Goal: Task Accomplishment & Management: Use online tool/utility

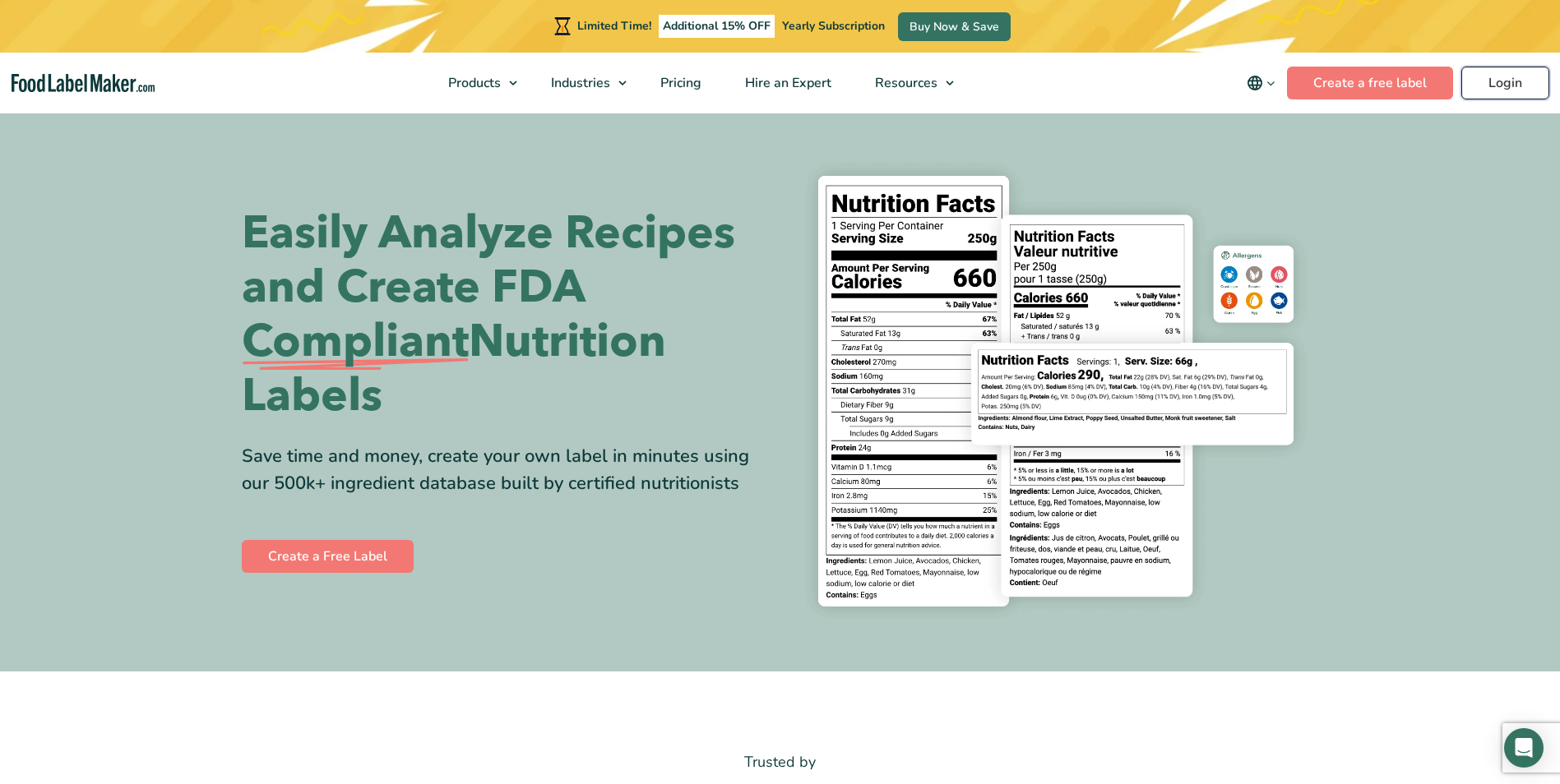
click at [1495, 85] on link "Login" at bounding box center [1505, 83] width 88 height 33
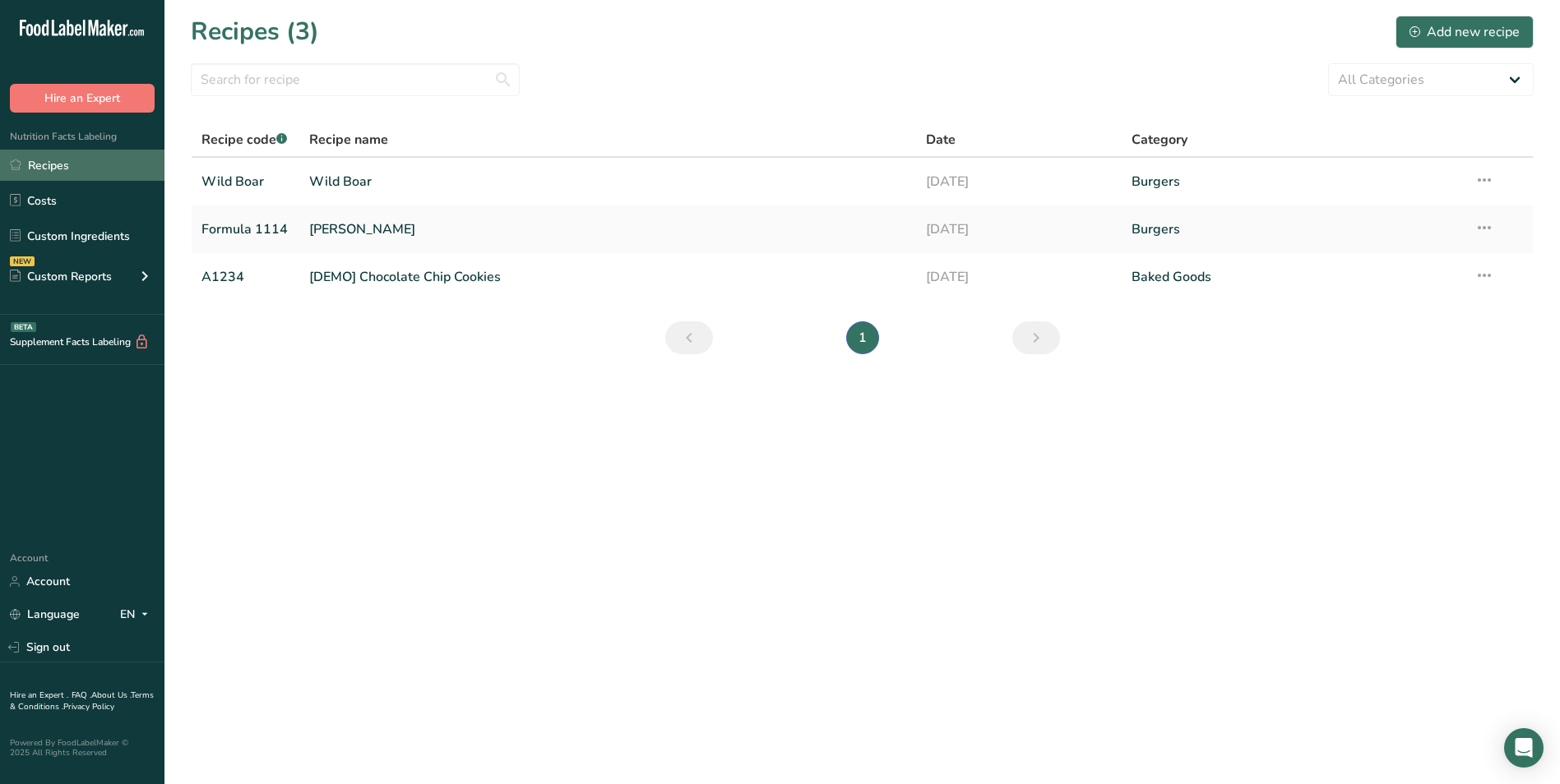
click at [89, 166] on link "Recipes" at bounding box center [82, 165] width 165 height 32
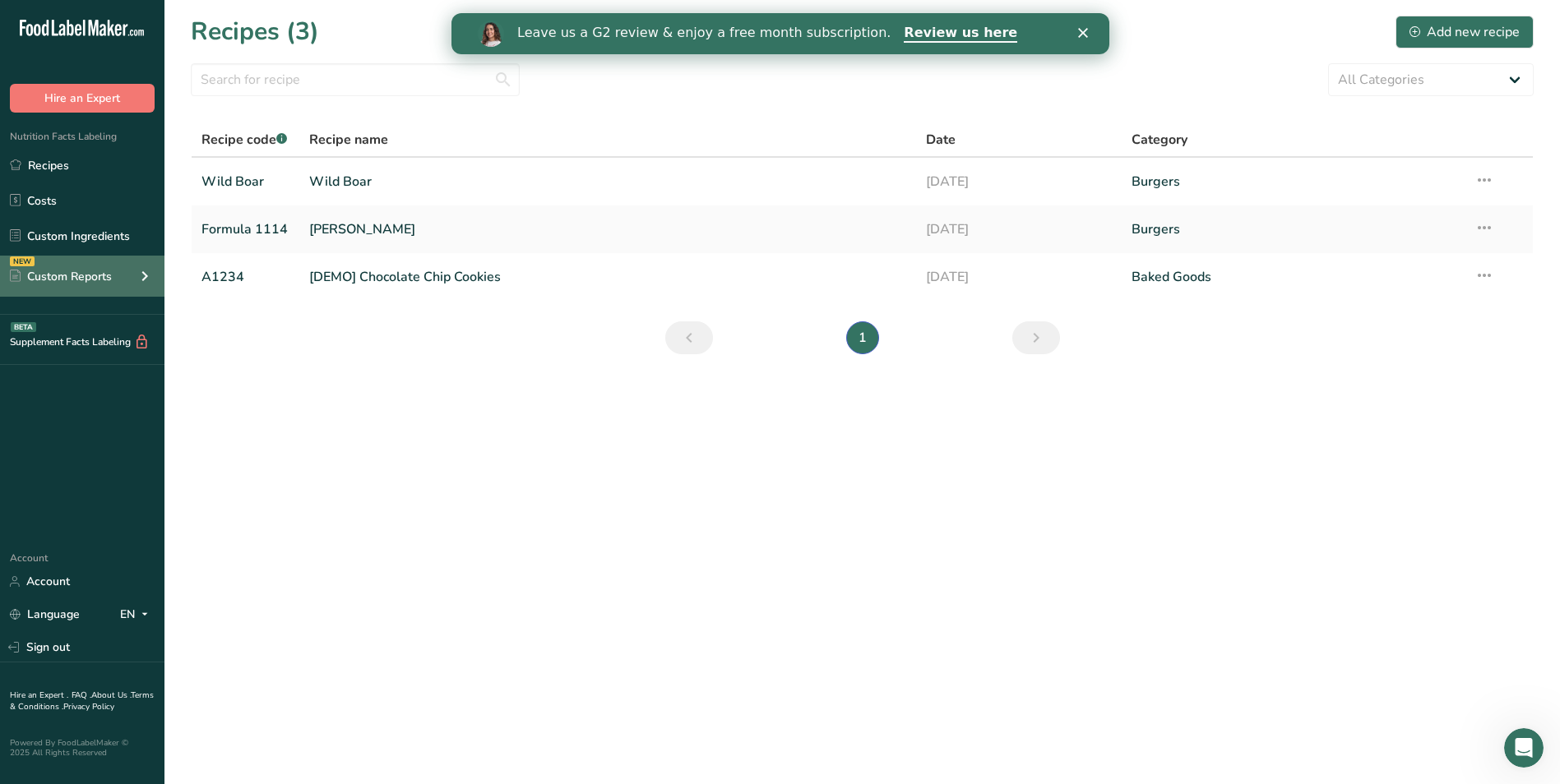
click at [74, 276] on div "Custom Reports" at bounding box center [60, 276] width 102 height 18
click at [98, 284] on div "Custom Reports" at bounding box center [60, 276] width 102 height 18
click at [99, 282] on div "Custom Reports" at bounding box center [60, 276] width 102 height 18
click at [71, 269] on div "Custom Reports" at bounding box center [60, 276] width 102 height 18
click at [79, 238] on link "Custom Ingredients" at bounding box center [82, 236] width 165 height 32
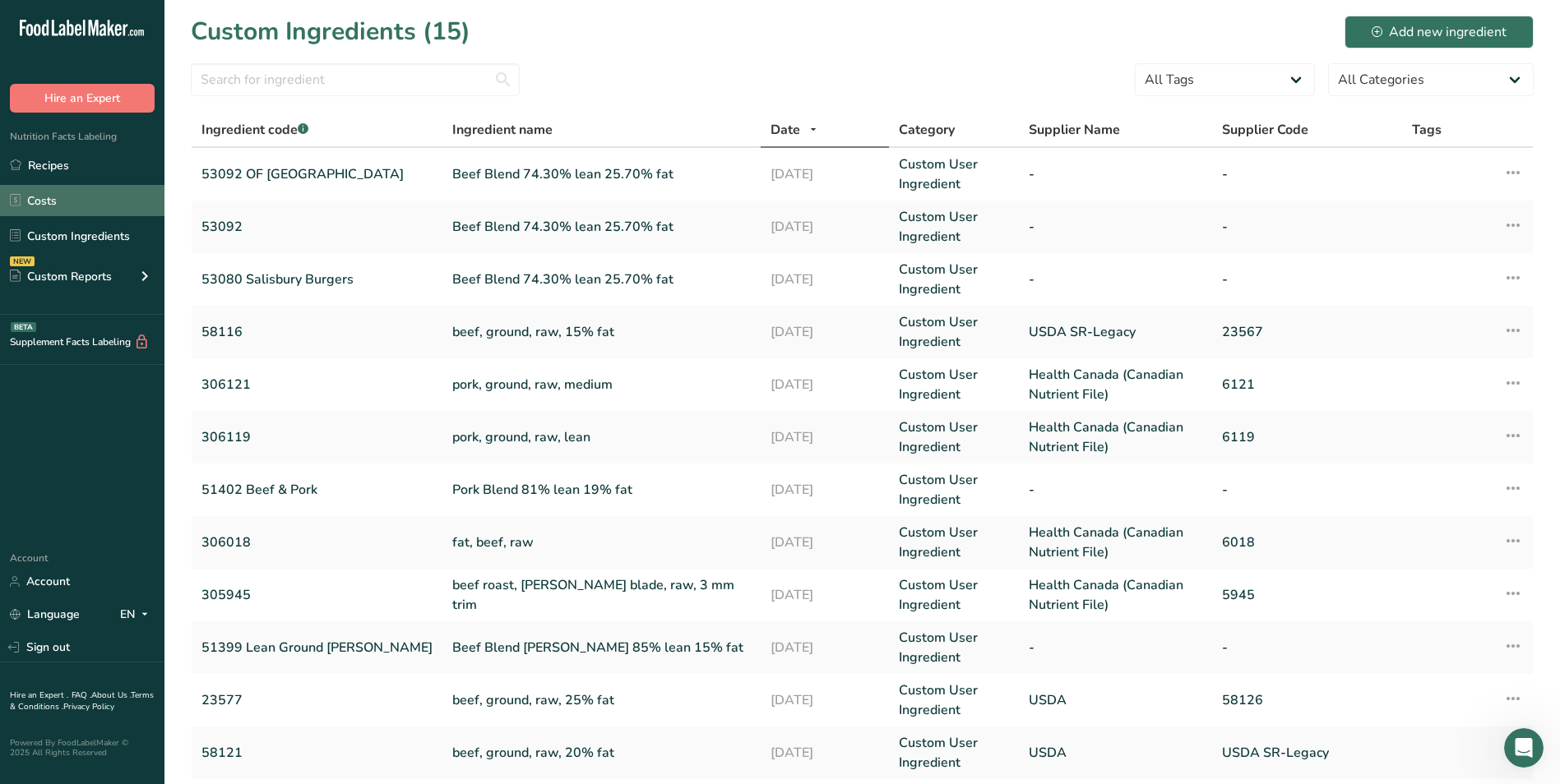
click at [61, 192] on link "Costs" at bounding box center [82, 200] width 165 height 32
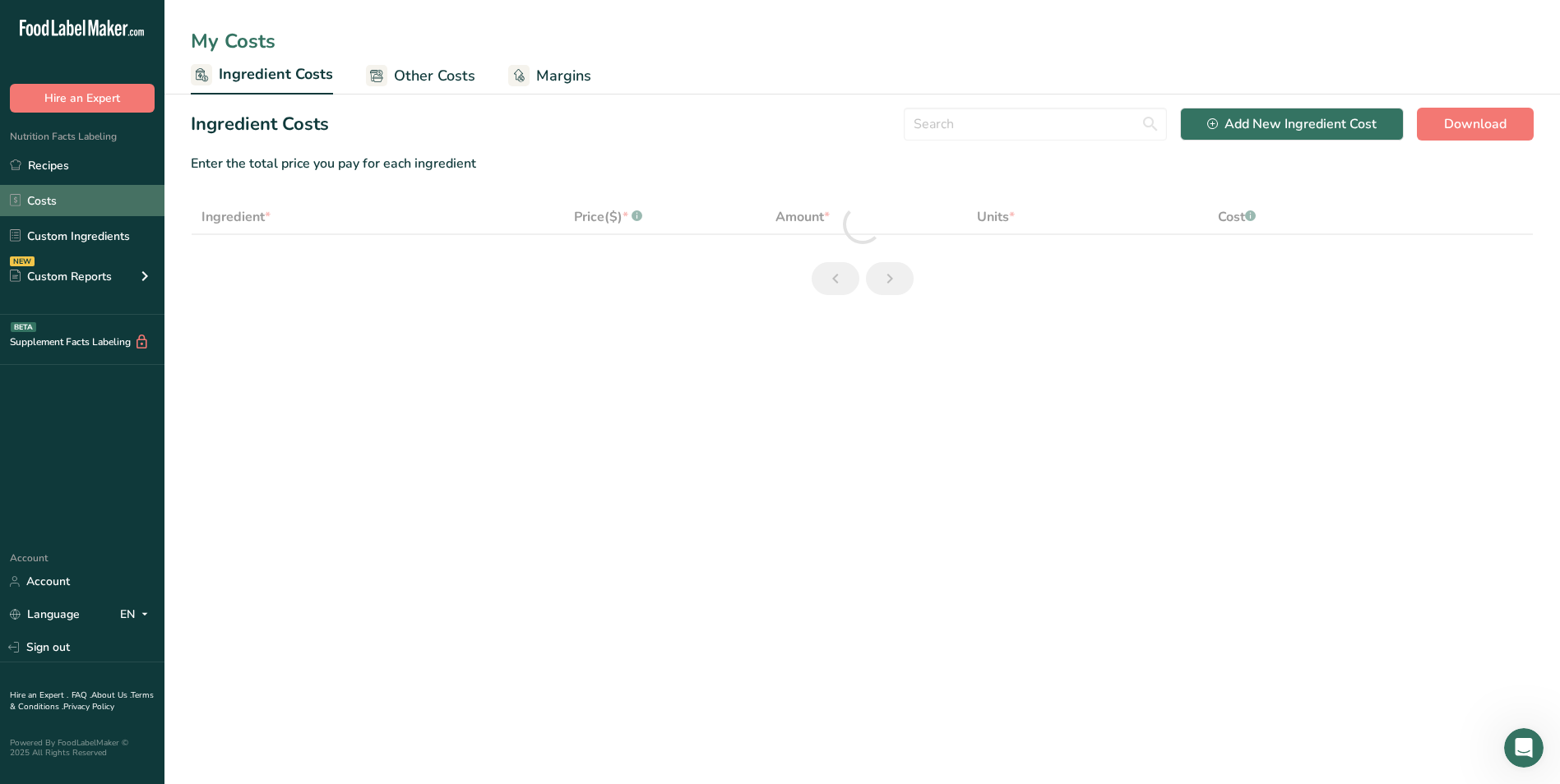
select select "1"
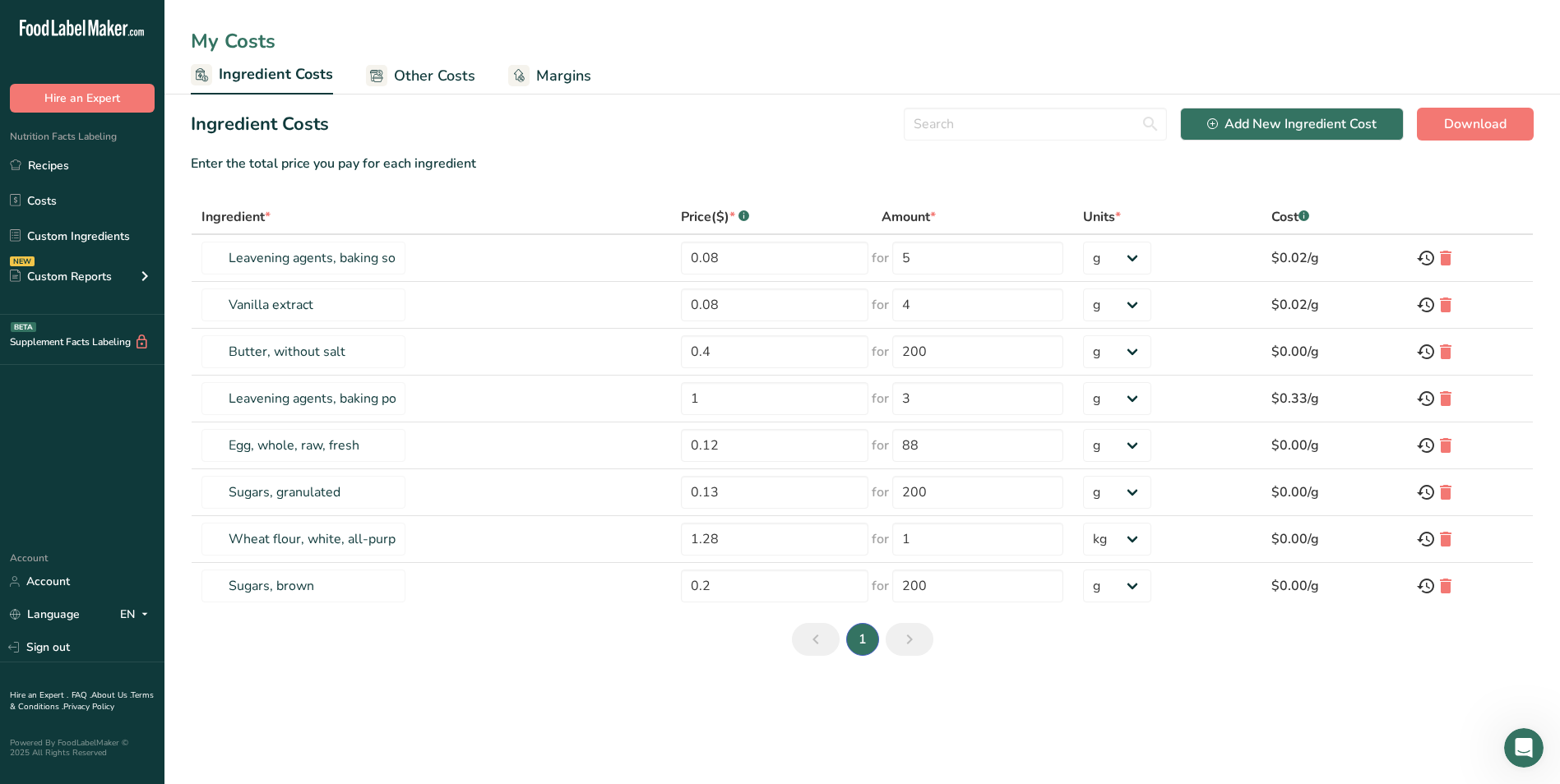
click at [411, 80] on span "Other Costs" at bounding box center [434, 75] width 81 height 22
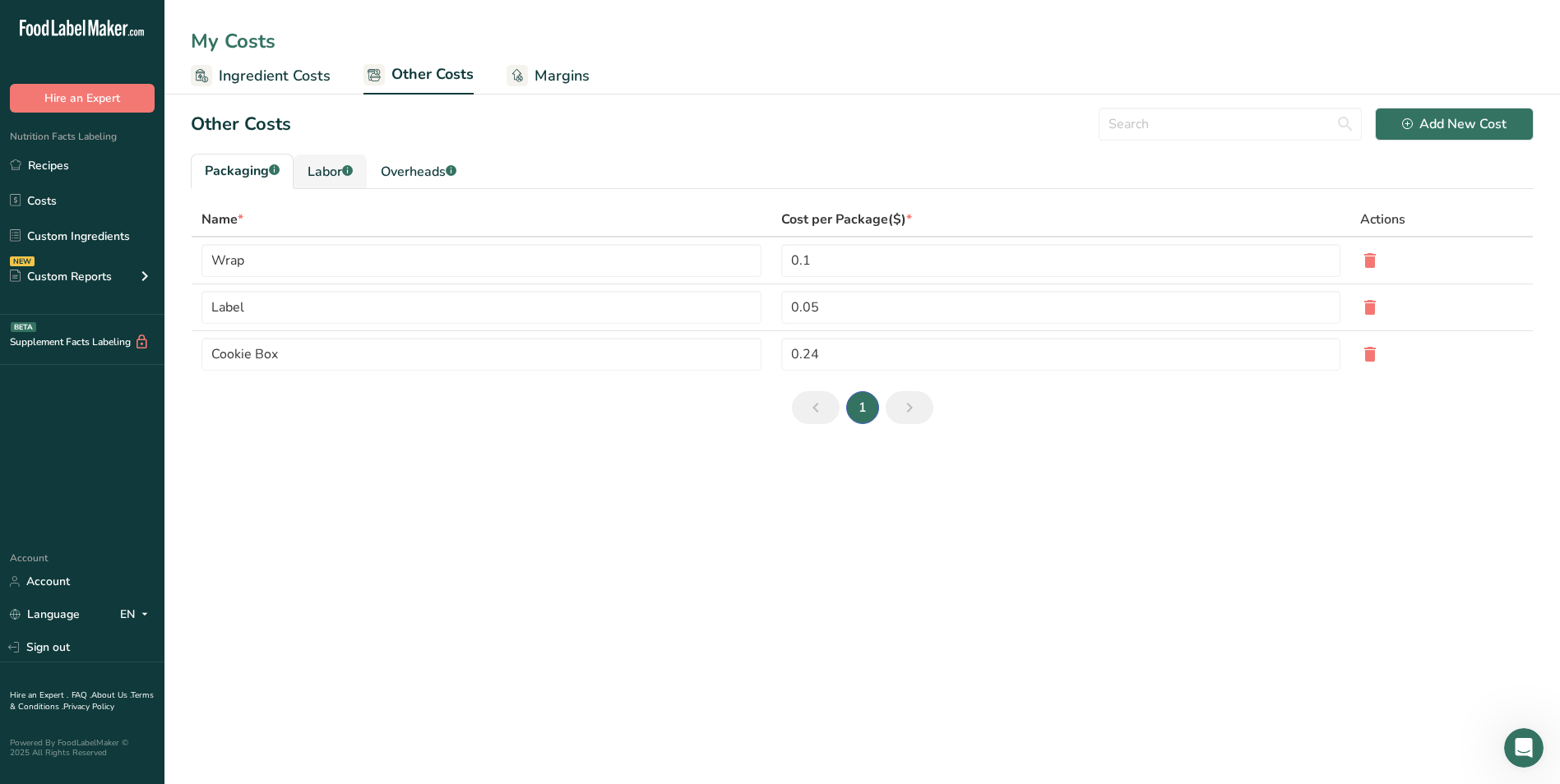
click at [325, 166] on div "Labor .a-a{fill:#347362;}.b-a{fill:#fff;}" at bounding box center [330, 172] width 46 height 20
type input "[PERSON_NAME]"
type input "Chef"
type input "9.3"
select select "1"
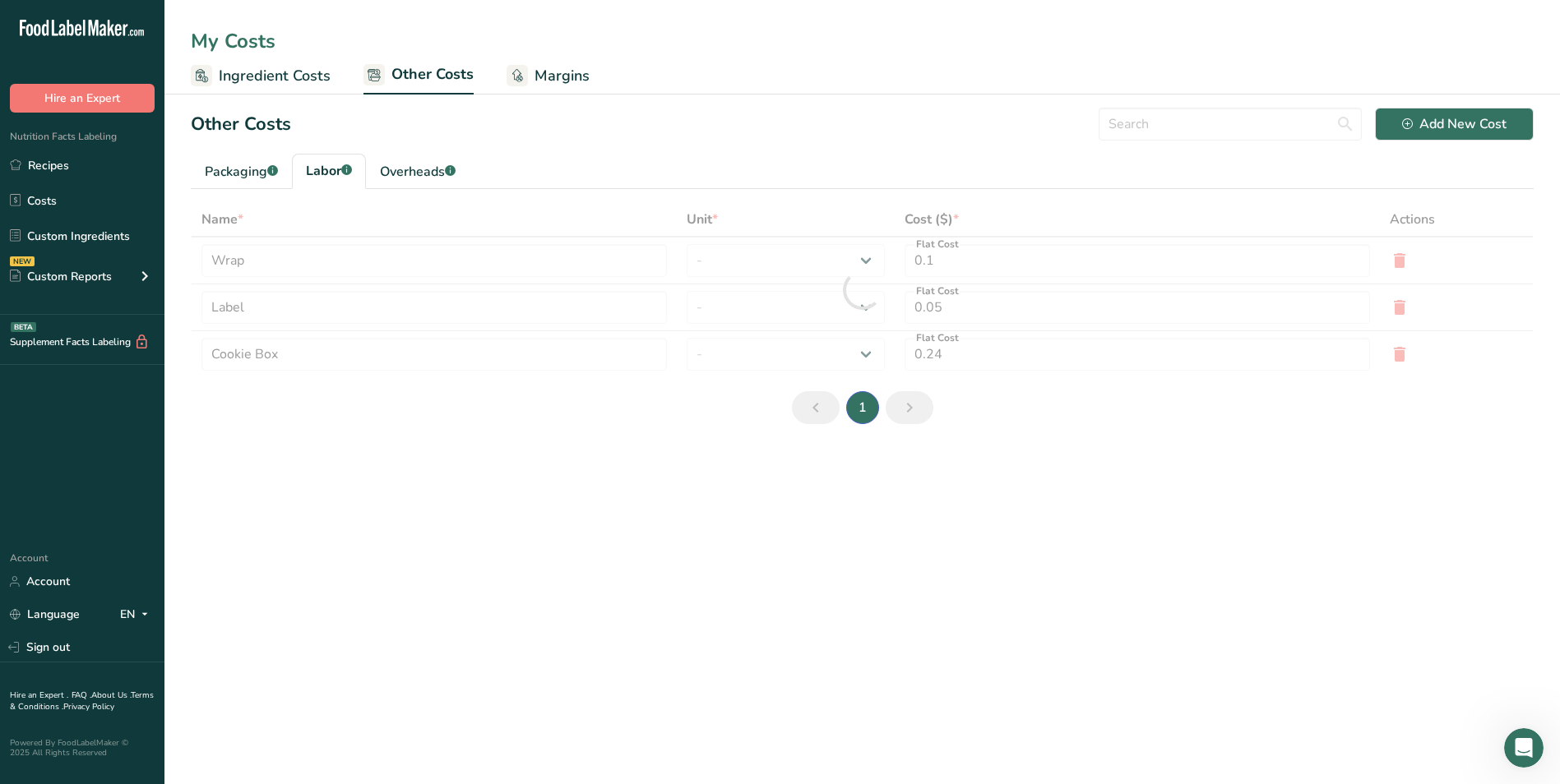
type input "3"
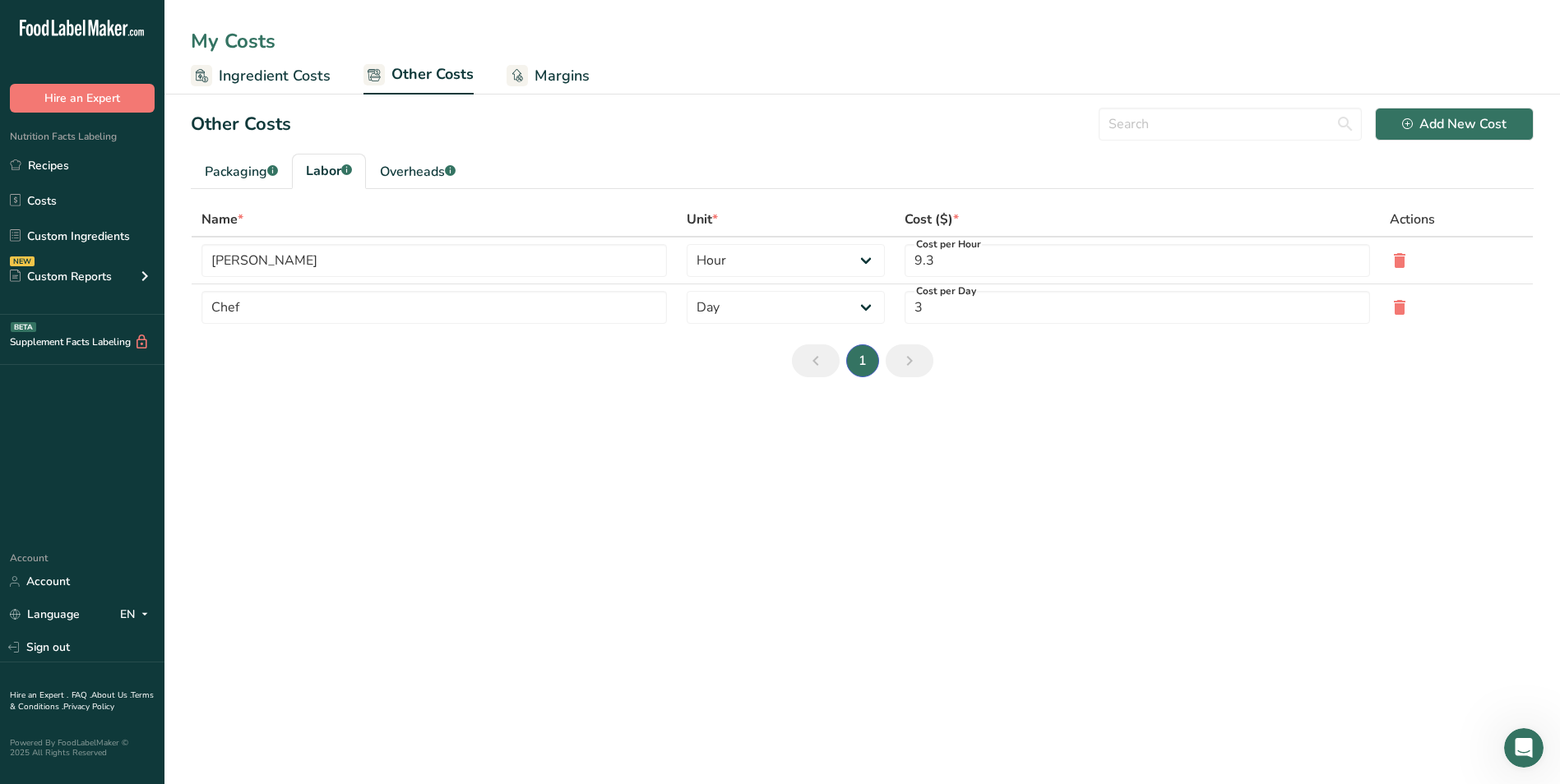
click at [566, 80] on span "Margins" at bounding box center [561, 75] width 55 height 22
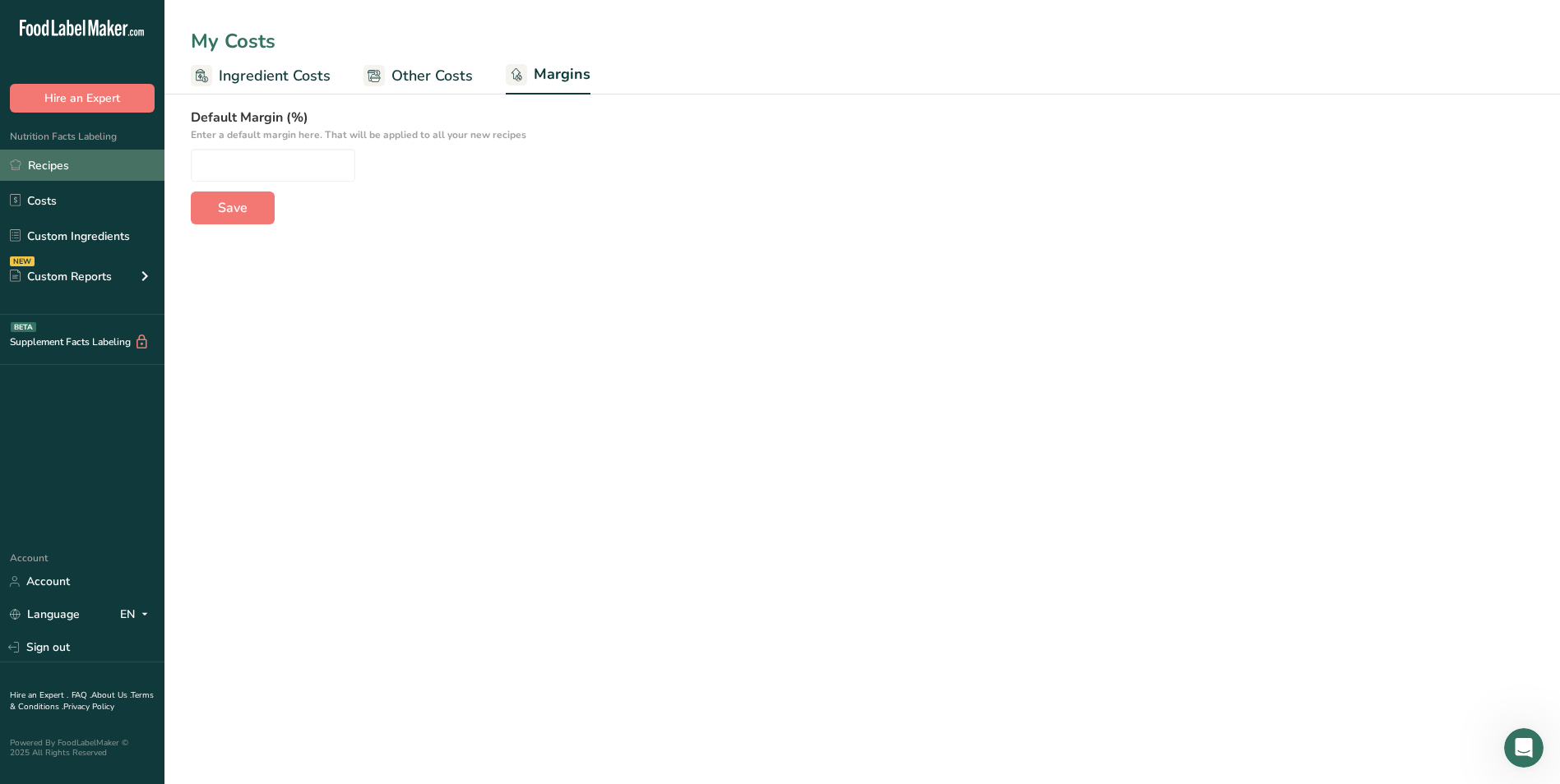
click at [60, 167] on link "Recipes" at bounding box center [82, 165] width 165 height 32
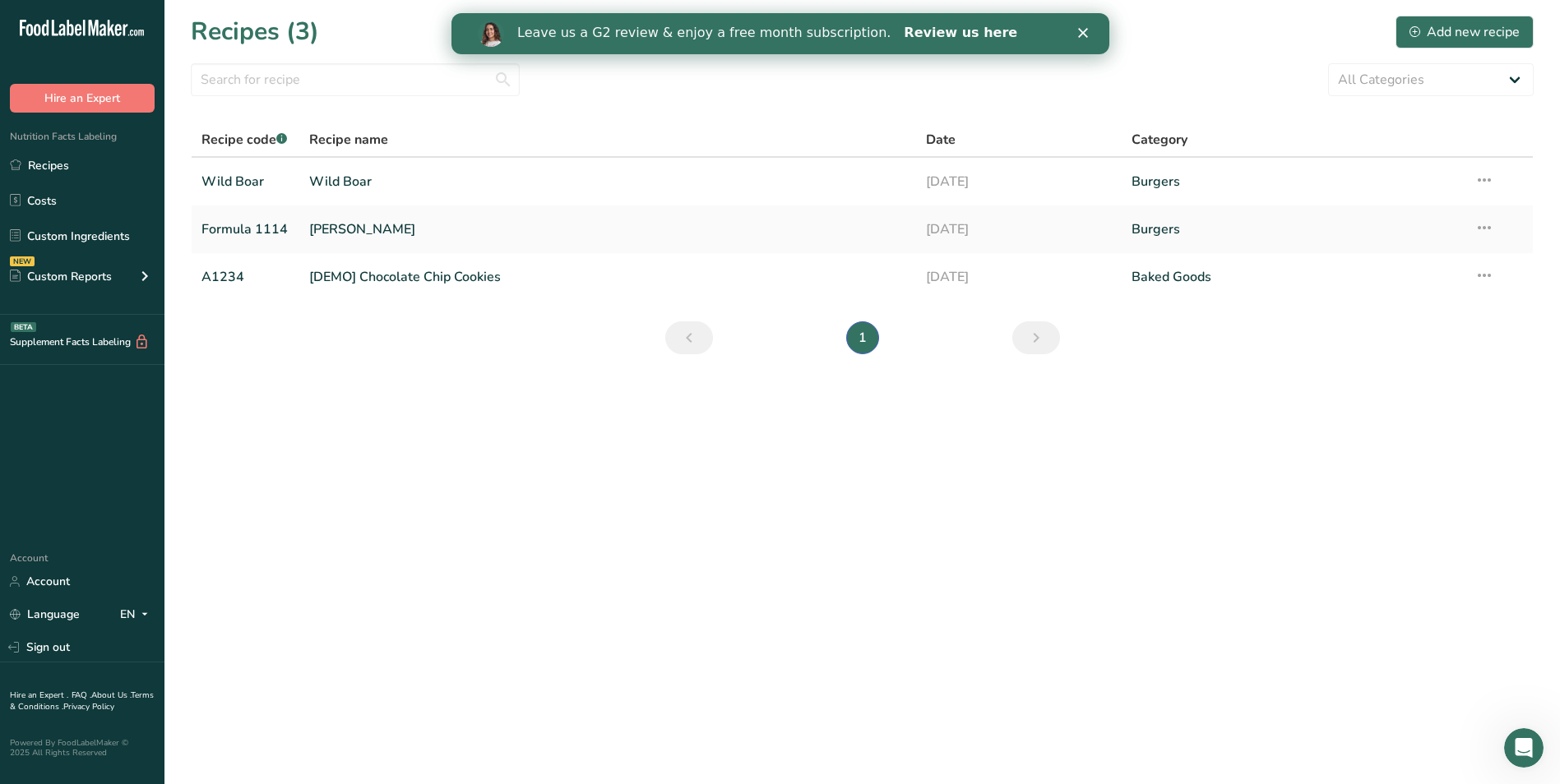
click at [903, 31] on link "Review us here" at bounding box center [959, 33] width 114 height 18
